Goal: Task Accomplishment & Management: Use online tool/utility

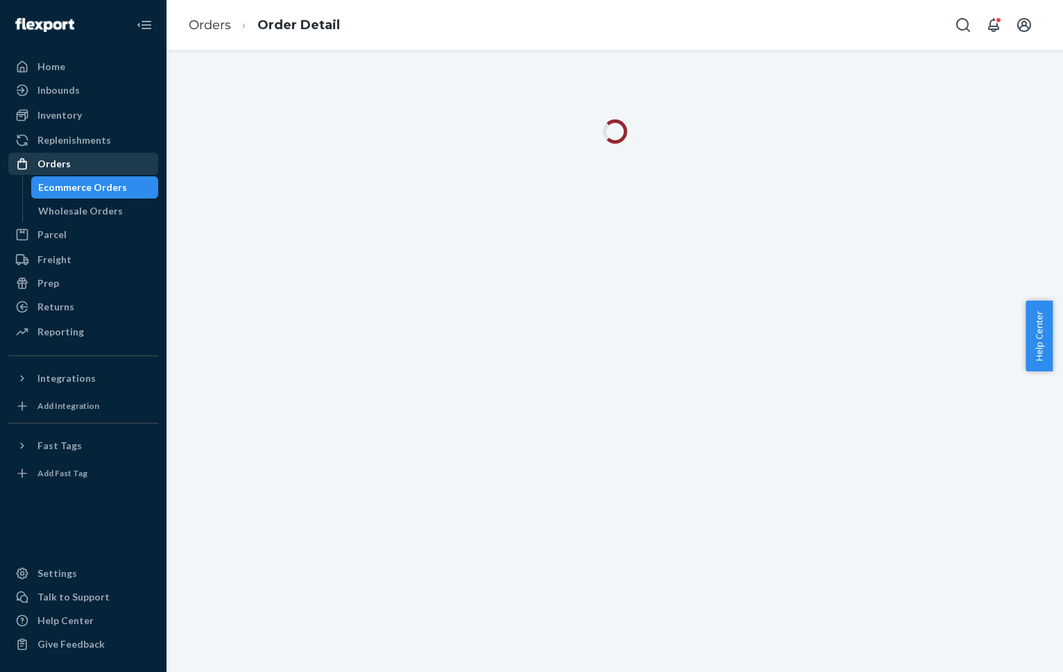
click at [118, 164] on div "Orders" at bounding box center [83, 163] width 147 height 19
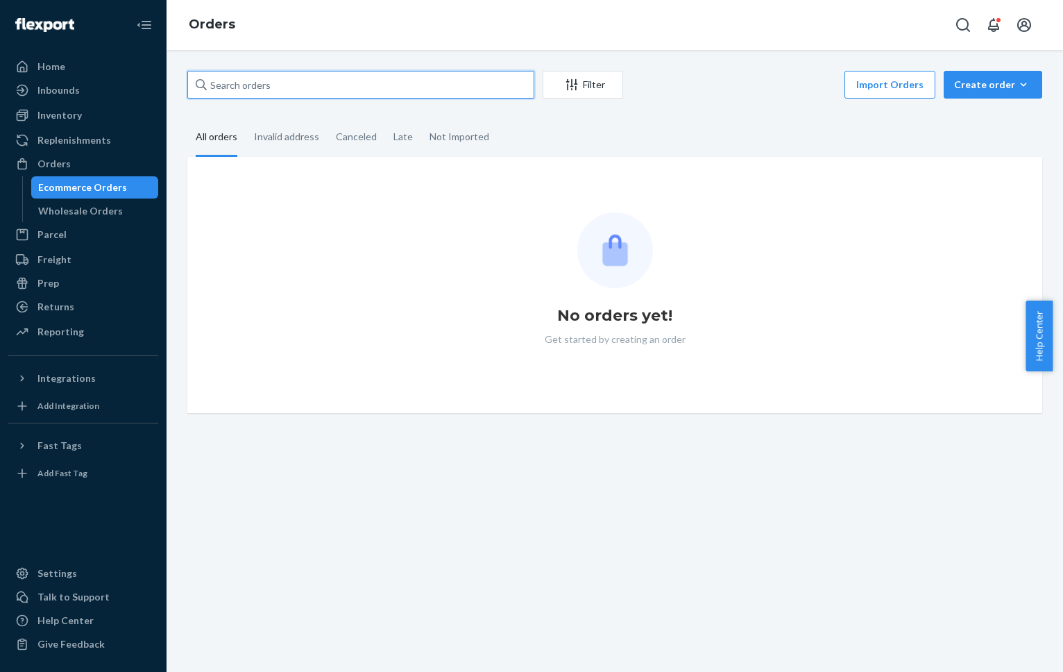
click at [310, 89] on input "text" at bounding box center [360, 85] width 347 height 28
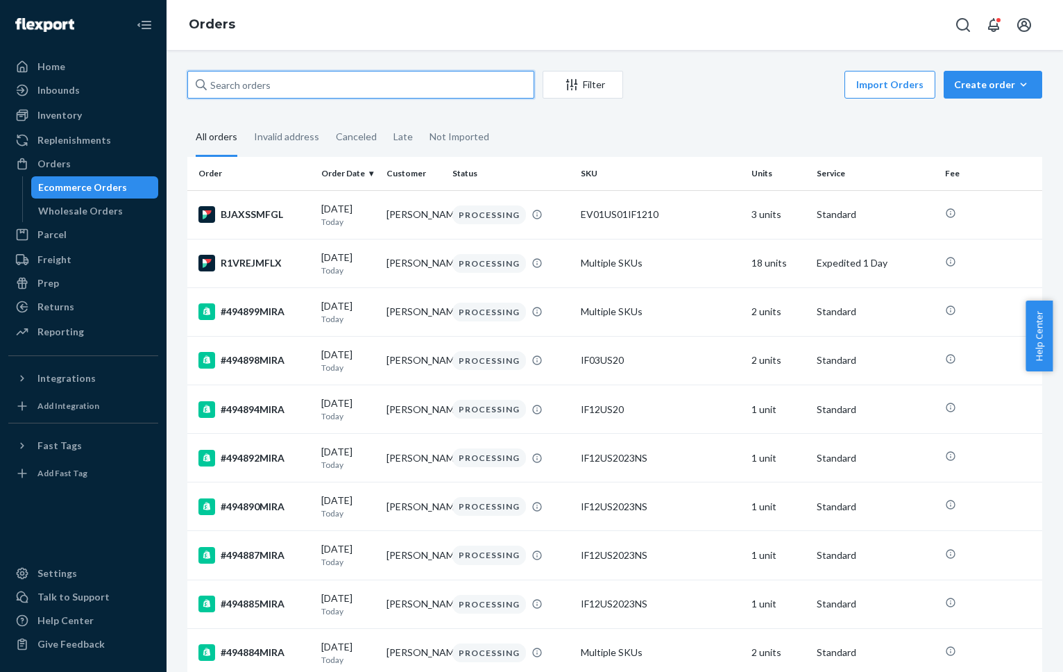
paste input "494531MIRA"
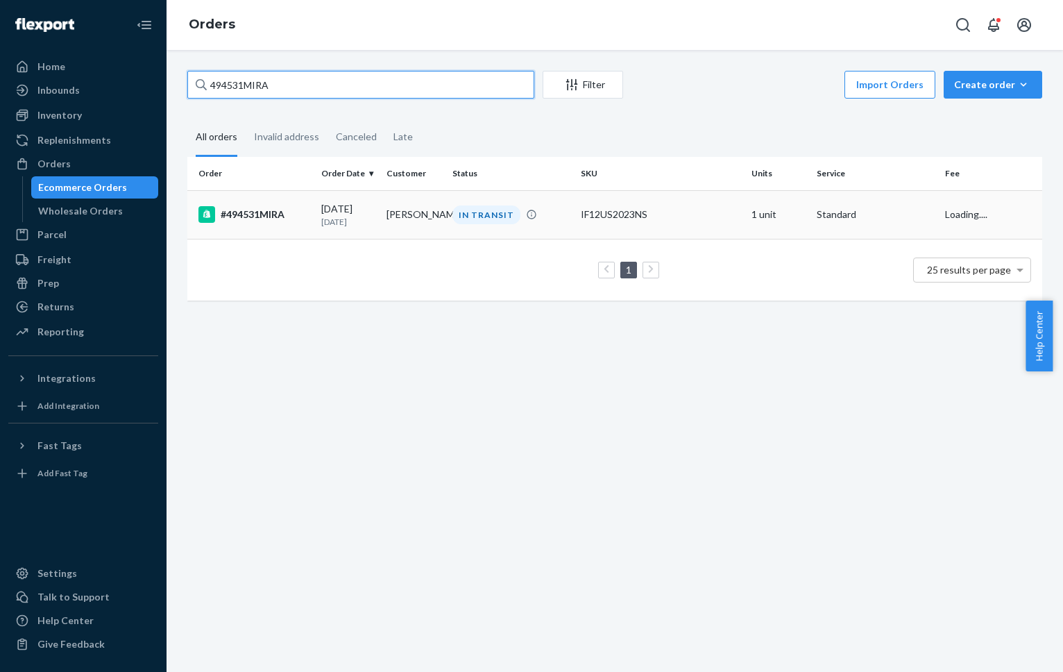
type input "494531MIRA"
click at [250, 212] on div "#494531MIRA" at bounding box center [254, 214] width 112 height 17
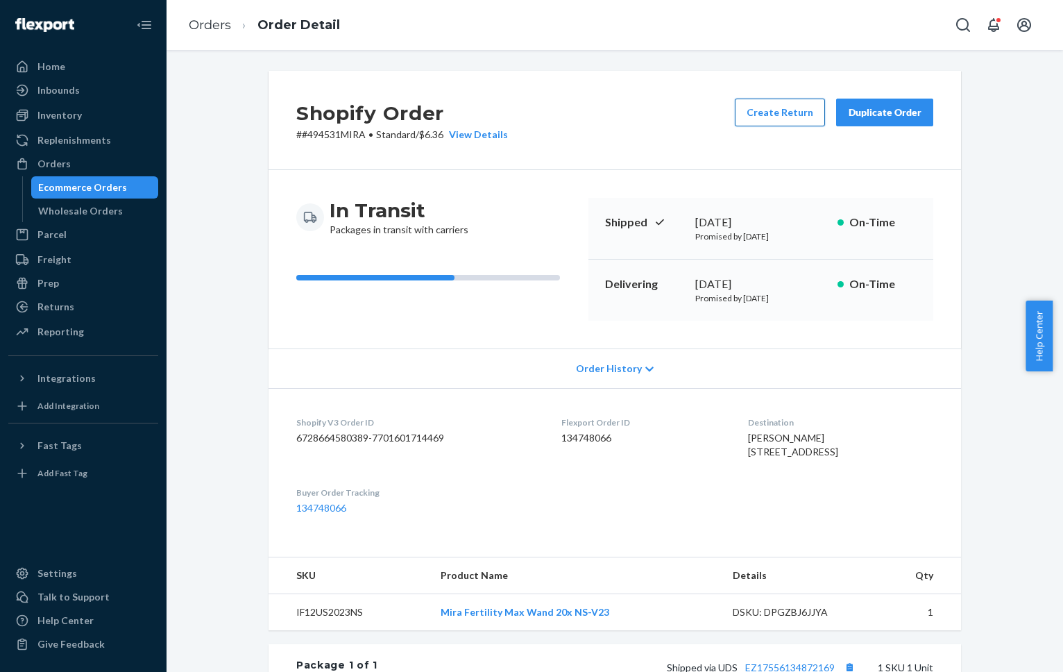
click at [770, 119] on button "Create Return" at bounding box center [780, 113] width 90 height 28
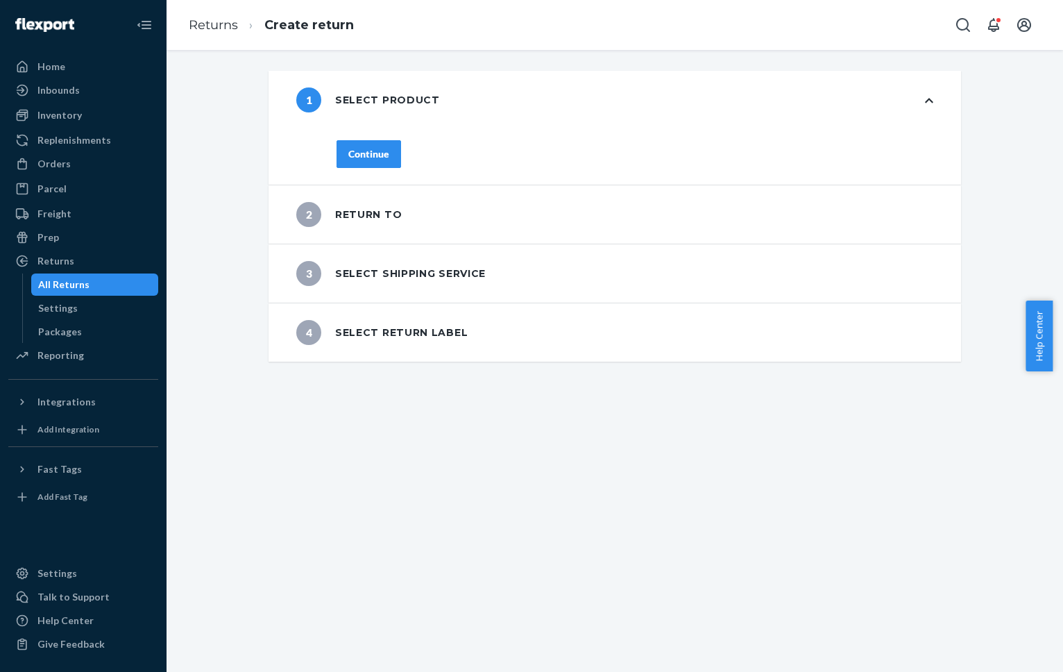
click at [366, 151] on div "Continue" at bounding box center [368, 154] width 41 height 14
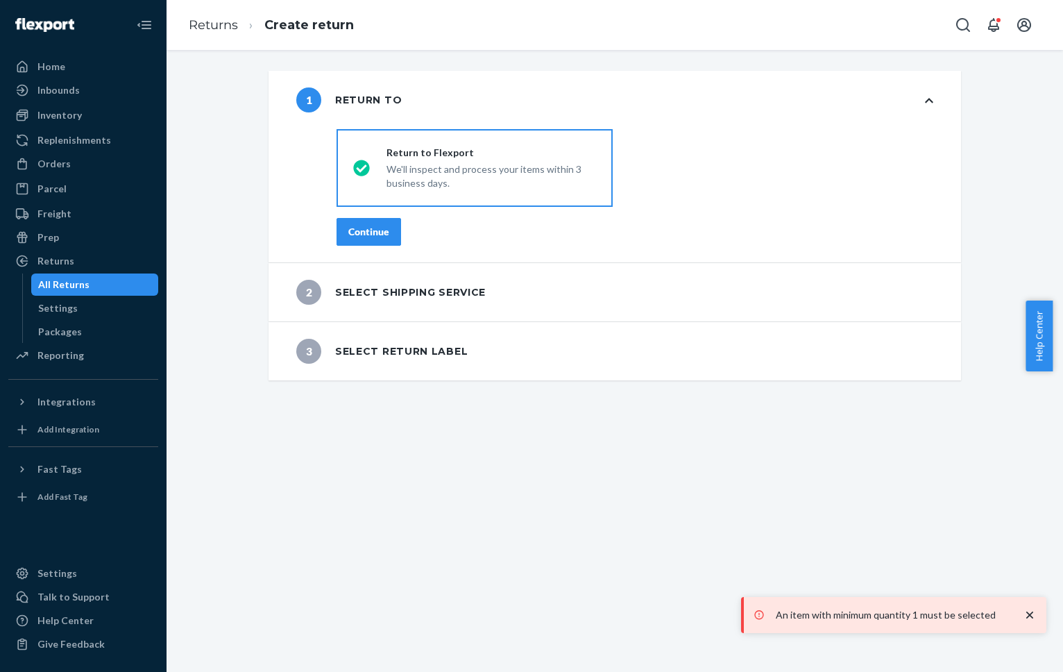
click at [368, 234] on div "Continue" at bounding box center [368, 232] width 41 height 14
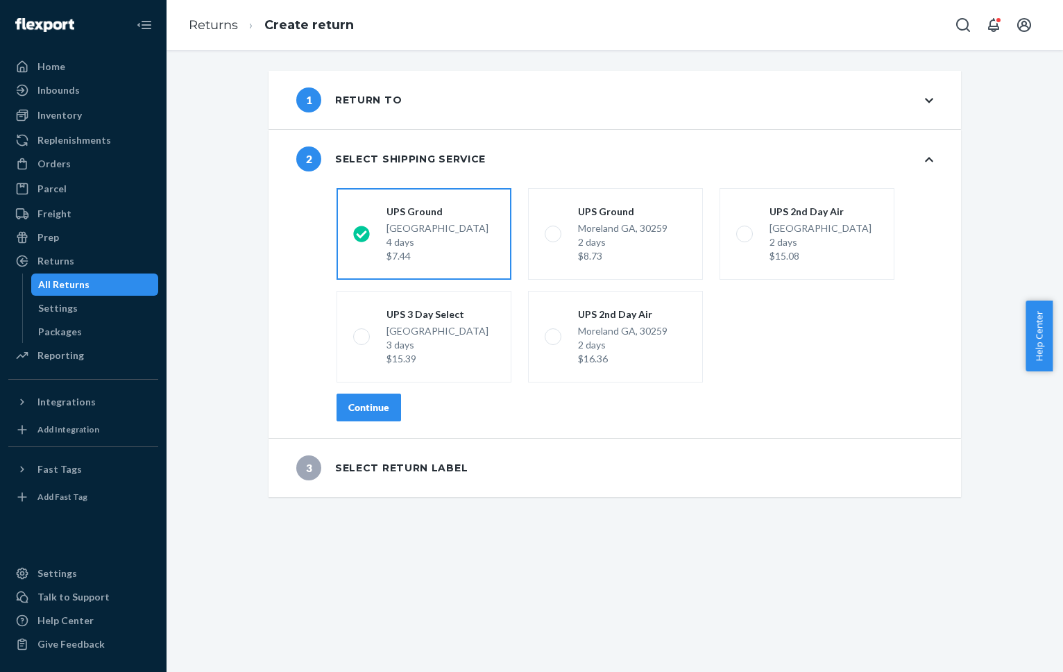
click at [364, 411] on div "Continue" at bounding box center [368, 407] width 41 height 14
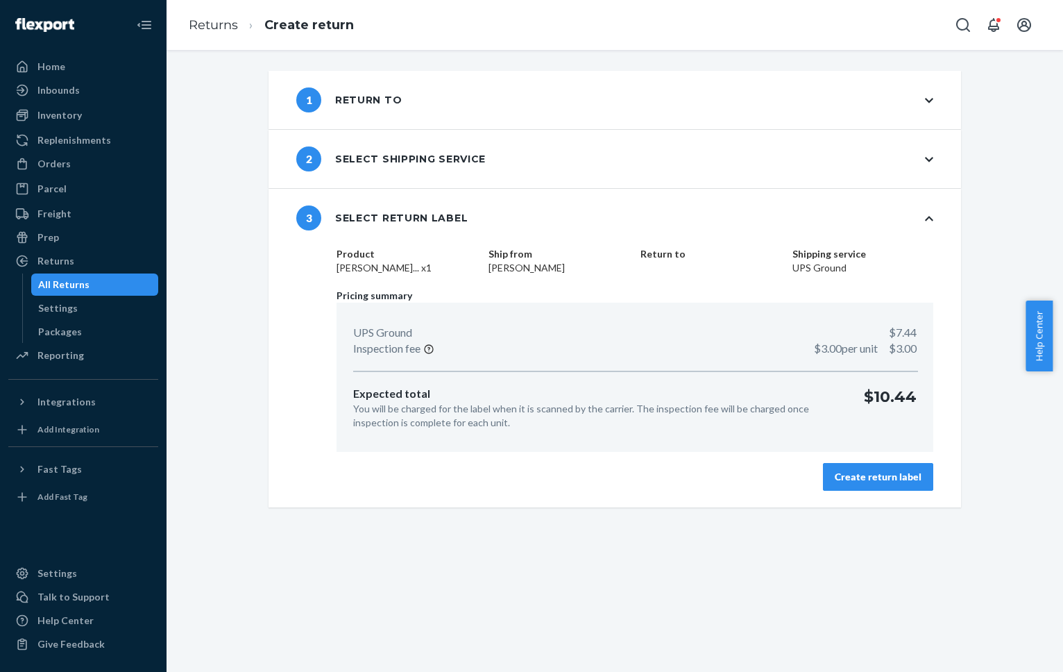
click at [865, 475] on div "Create return label" at bounding box center [878, 477] width 87 height 14
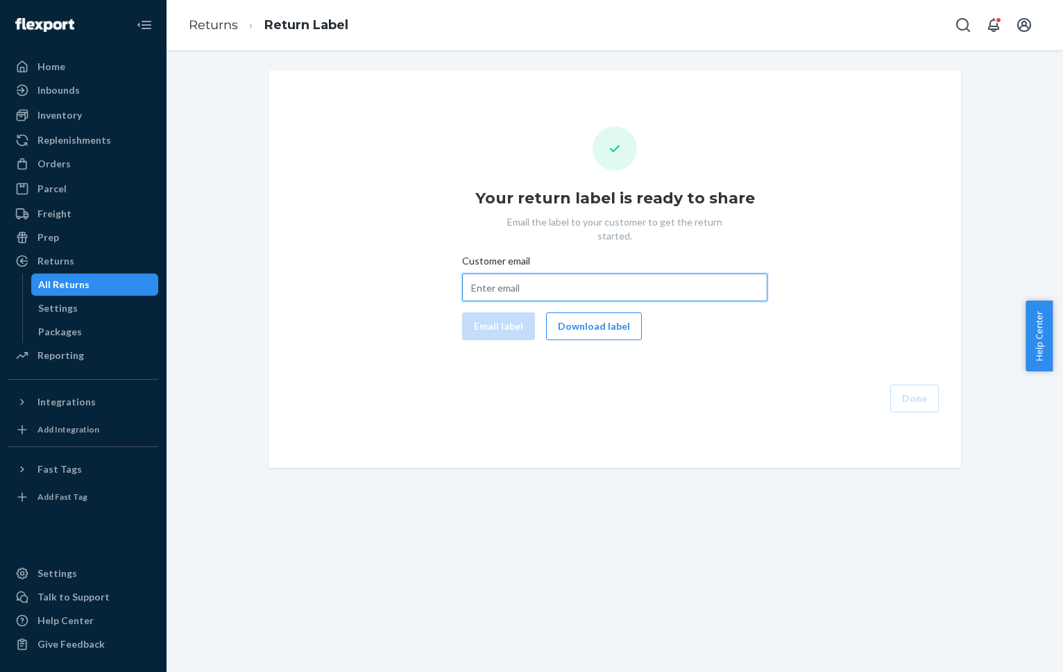
click at [663, 273] on input "Customer email" at bounding box center [614, 287] width 305 height 28
paste input "AP [PERSON_NAME] [DATE] at 6:39 PM Hi, I’m emailing because I just found out I’…"
type input "AP [PERSON_NAME] [DATE] at 6:39 PM Hi, I’m emailing because I just found out I’…"
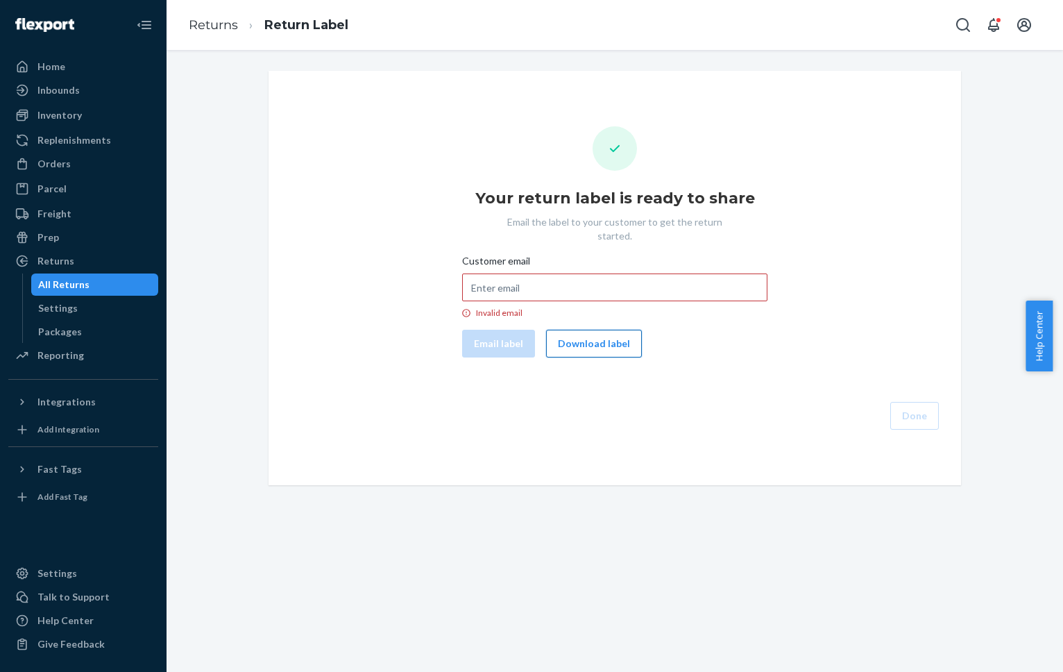
click at [614, 330] on button "Download label" at bounding box center [594, 344] width 96 height 28
